Goal: Find specific page/section: Find specific page/section

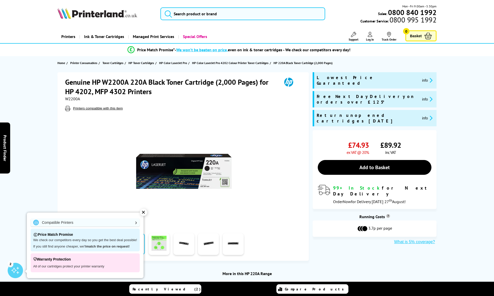
scroll to position [11, 0]
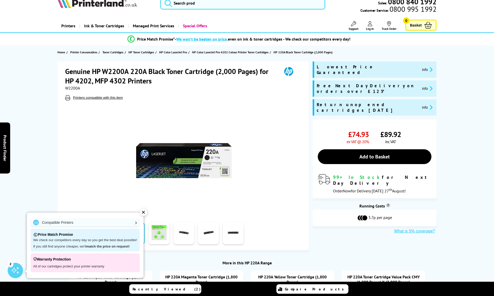
click at [143, 211] on div "✕" at bounding box center [143, 212] width 7 height 7
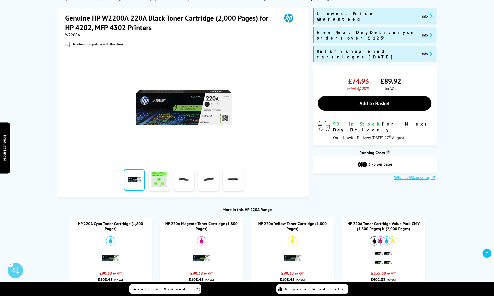
scroll to position [0, 0]
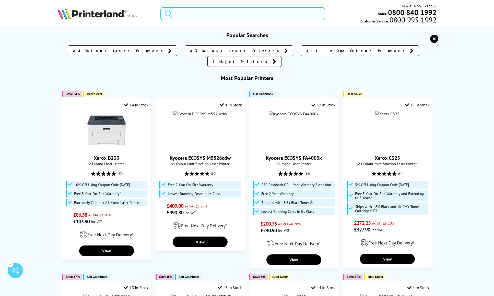
click at [184, 14] on input "search" at bounding box center [242, 13] width 164 height 13
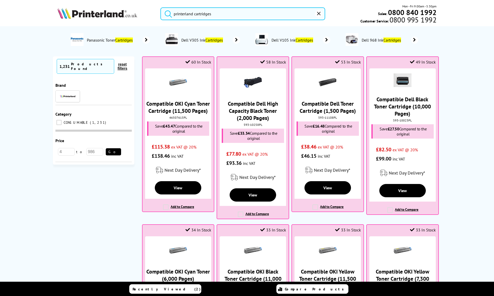
click at [167, 13] on button "submit" at bounding box center [167, 12] width 13 height 11
click at [214, 14] on input "printerland cartridges" at bounding box center [242, 13] width 164 height 13
type input "printerland cartridges f"
